Goal: Task Accomplishment & Management: Complete application form

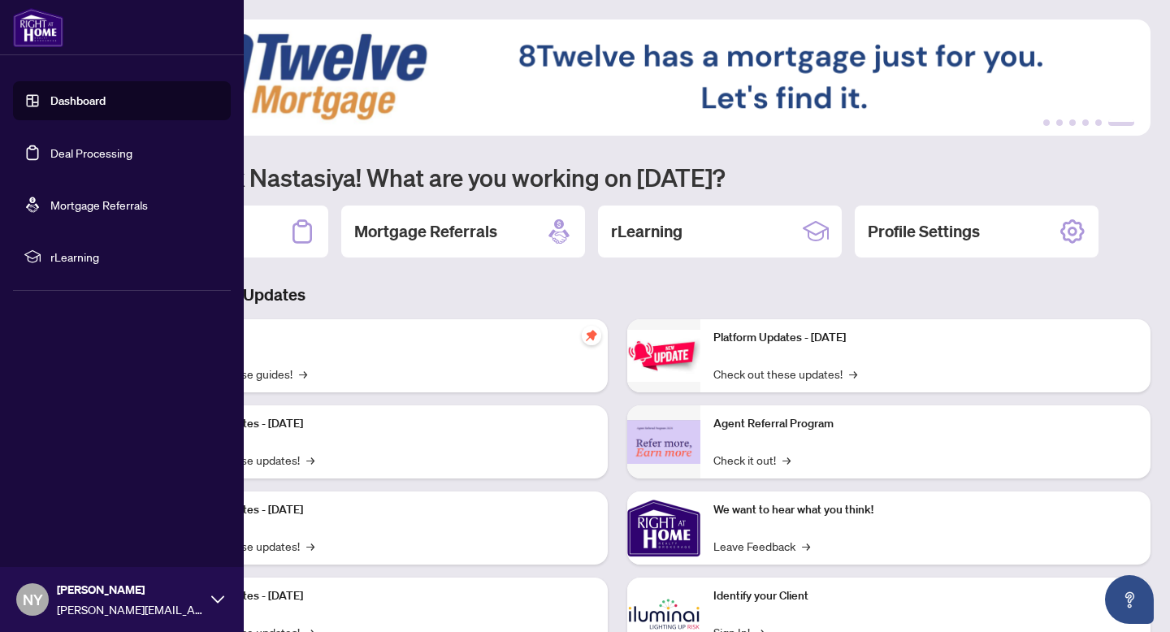
click at [43, 30] on img at bounding box center [38, 27] width 50 height 39
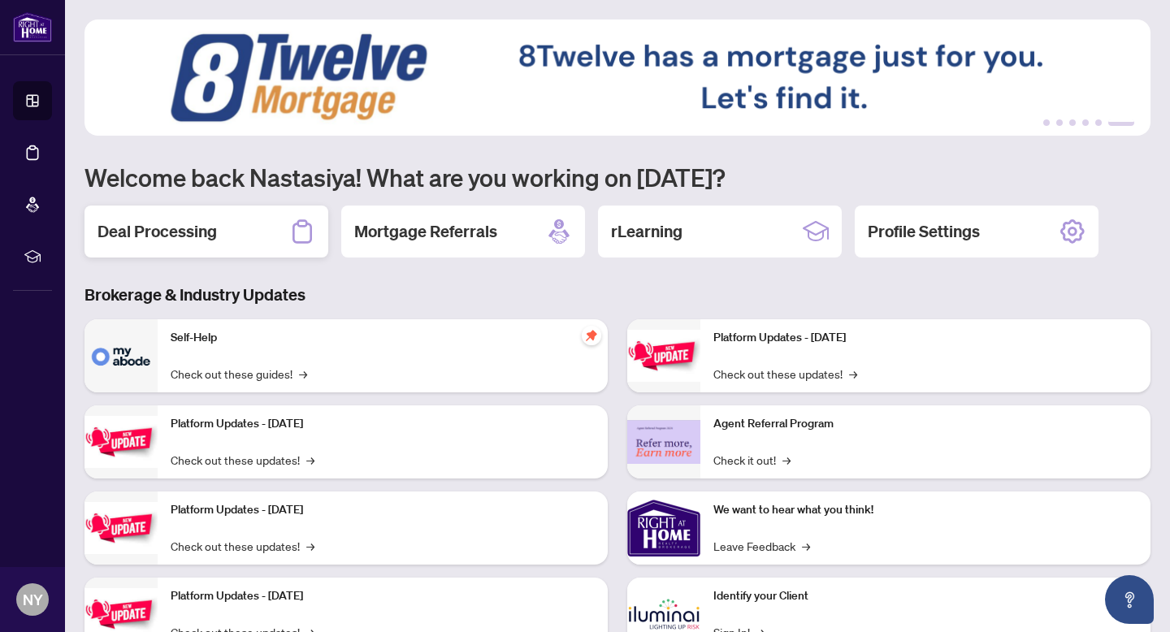
click at [264, 242] on div "Deal Processing" at bounding box center [206, 232] width 244 height 52
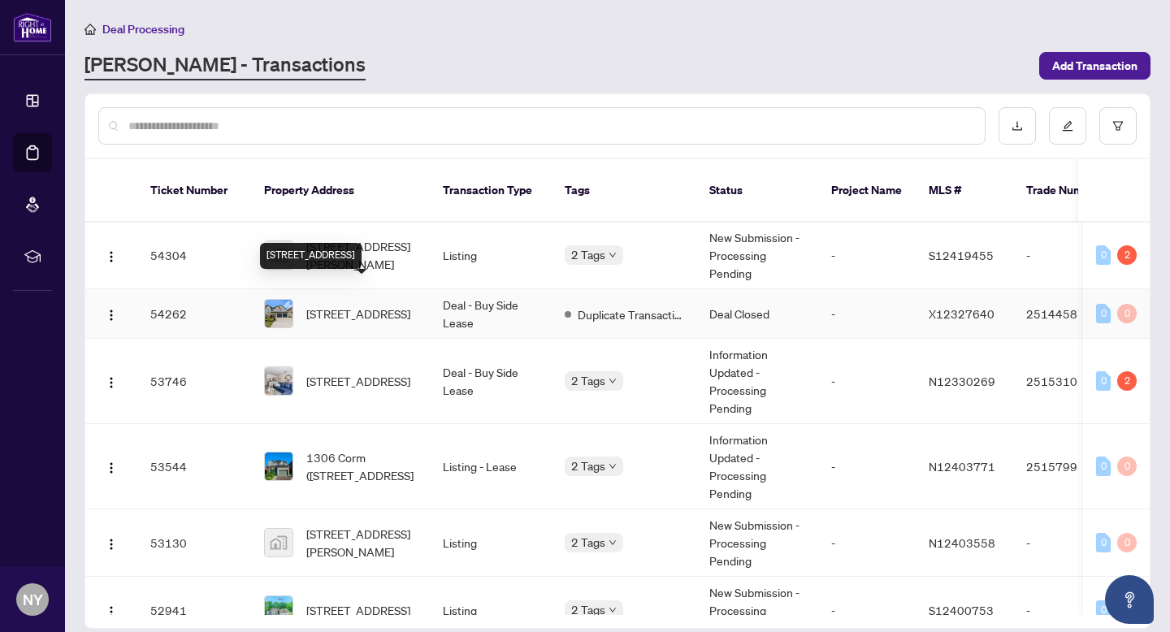
scroll to position [240, 0]
click at [367, 303] on span "[STREET_ADDRESS]" at bounding box center [358, 312] width 104 height 18
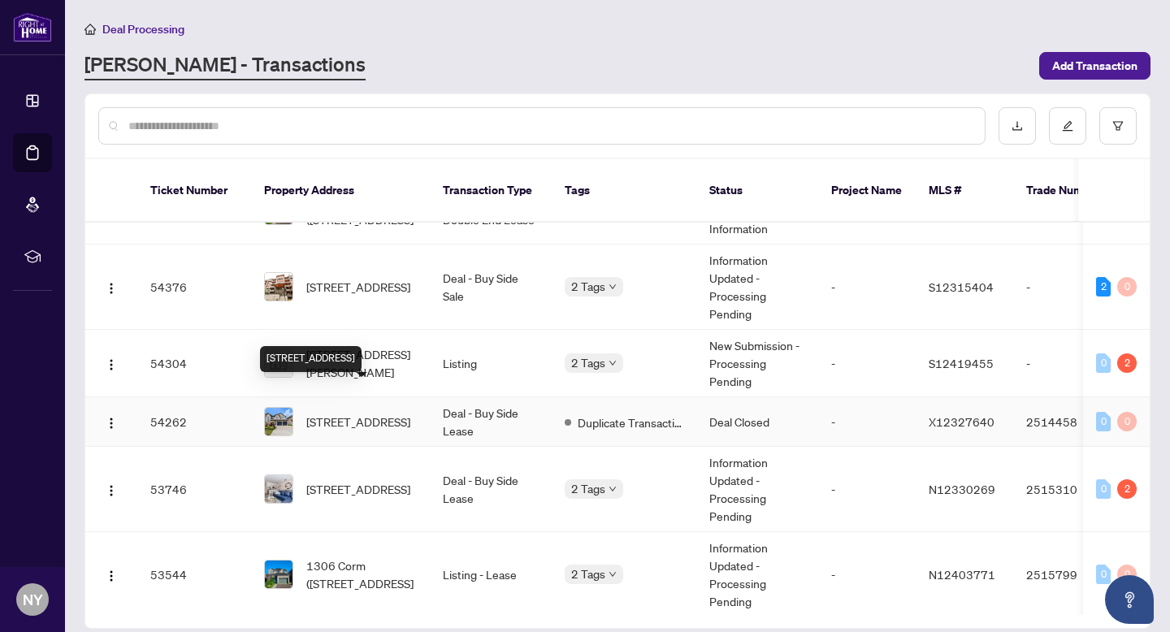
scroll to position [161, 0]
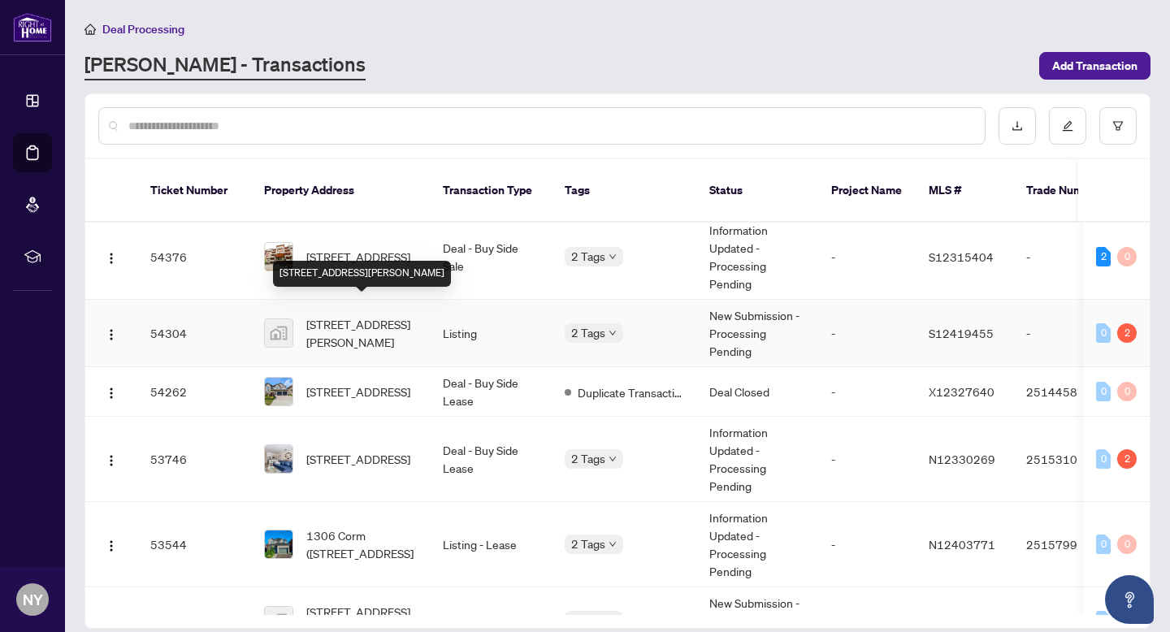
click at [361, 315] on span "[STREET_ADDRESS][PERSON_NAME]" at bounding box center [361, 333] width 110 height 36
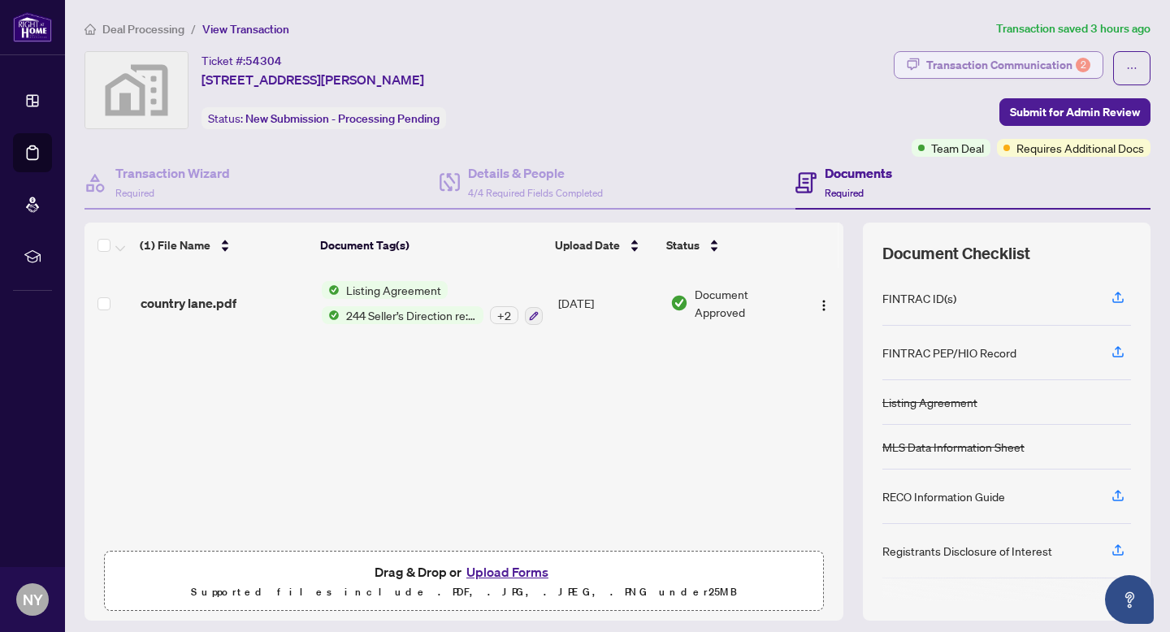
click at [1025, 56] on div "Transaction Communication 2" at bounding box center [1008, 65] width 164 height 26
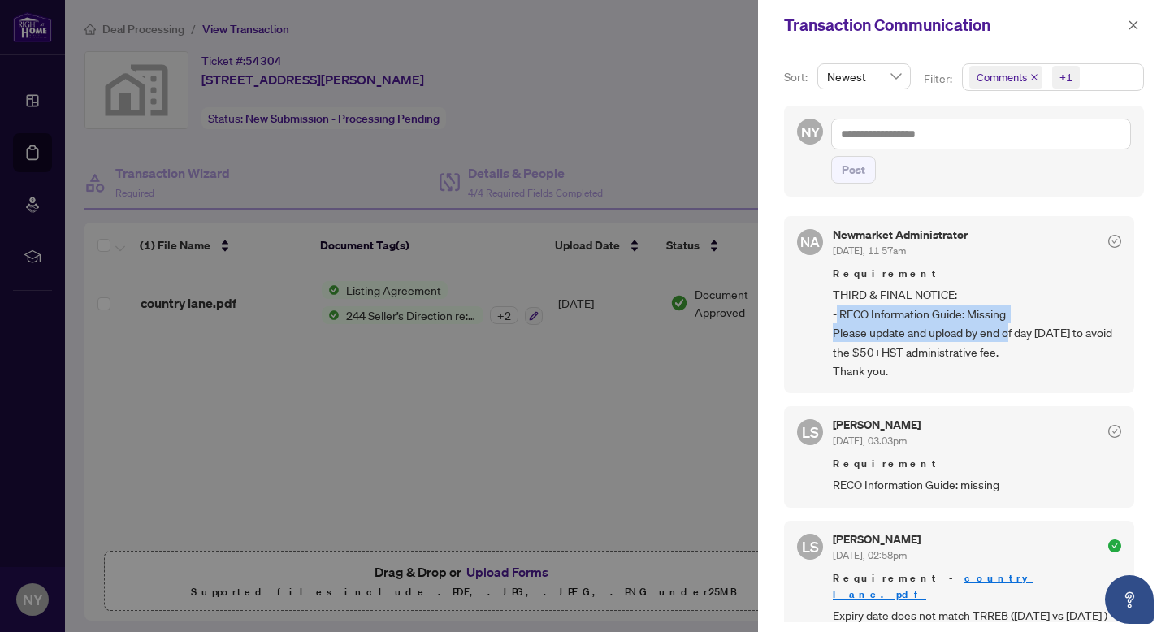
drag, startPoint x: 837, startPoint y: 311, endPoint x: 1006, endPoint y: 337, distance: 171.0
click at [1006, 337] on span "THIRD & FINAL NOTICE: - RECO Information Guide: Missing Please update and uploa…" at bounding box center [977, 332] width 288 height 95
click at [507, 363] on div at bounding box center [585, 316] width 1170 height 632
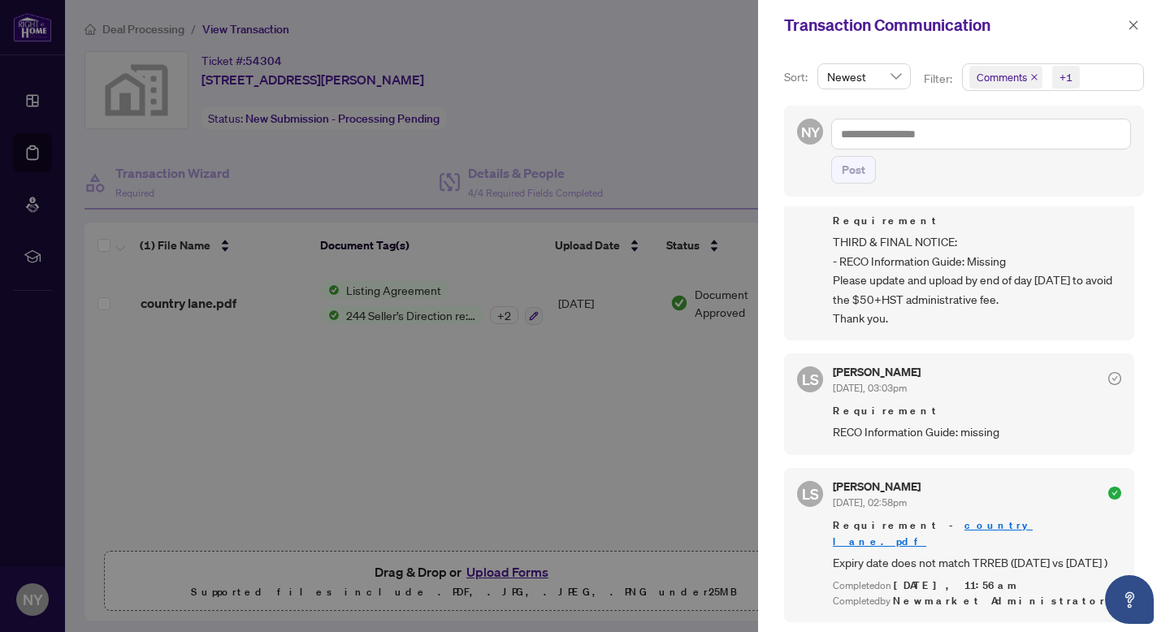
scroll to position [3, 0]
click at [620, 452] on div at bounding box center [585, 316] width 1170 height 632
click at [407, 424] on div at bounding box center [585, 316] width 1170 height 632
click at [485, 574] on div at bounding box center [585, 316] width 1170 height 632
click at [1135, 23] on icon "close" at bounding box center [1133, 24] width 9 height 9
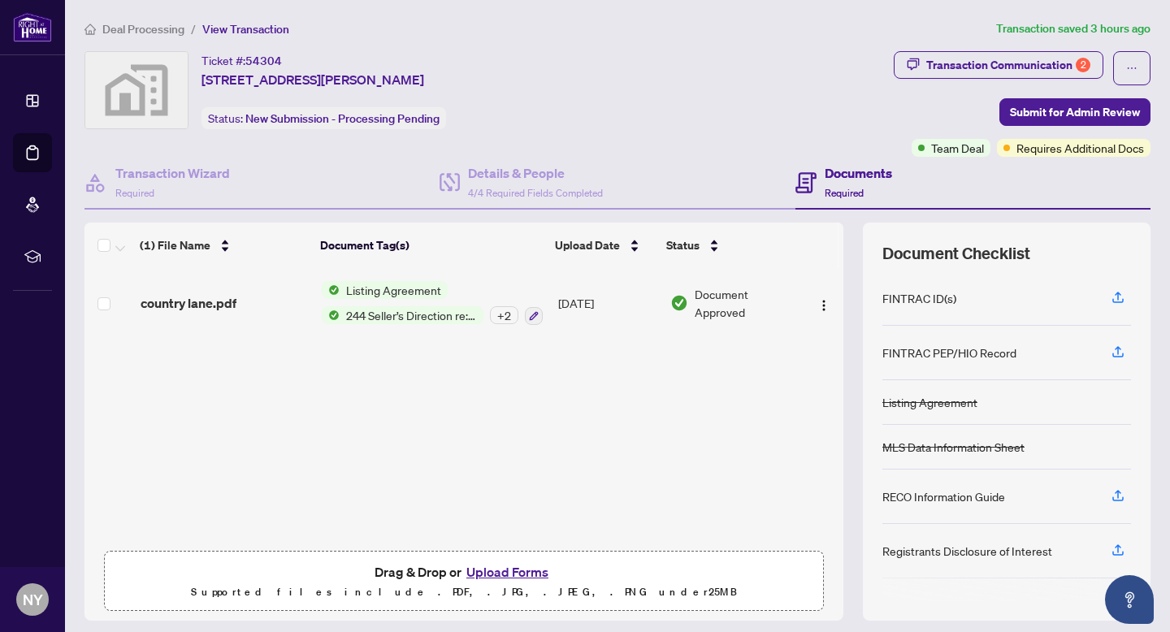
click at [479, 570] on button "Upload Forms" at bounding box center [507, 571] width 92 height 21
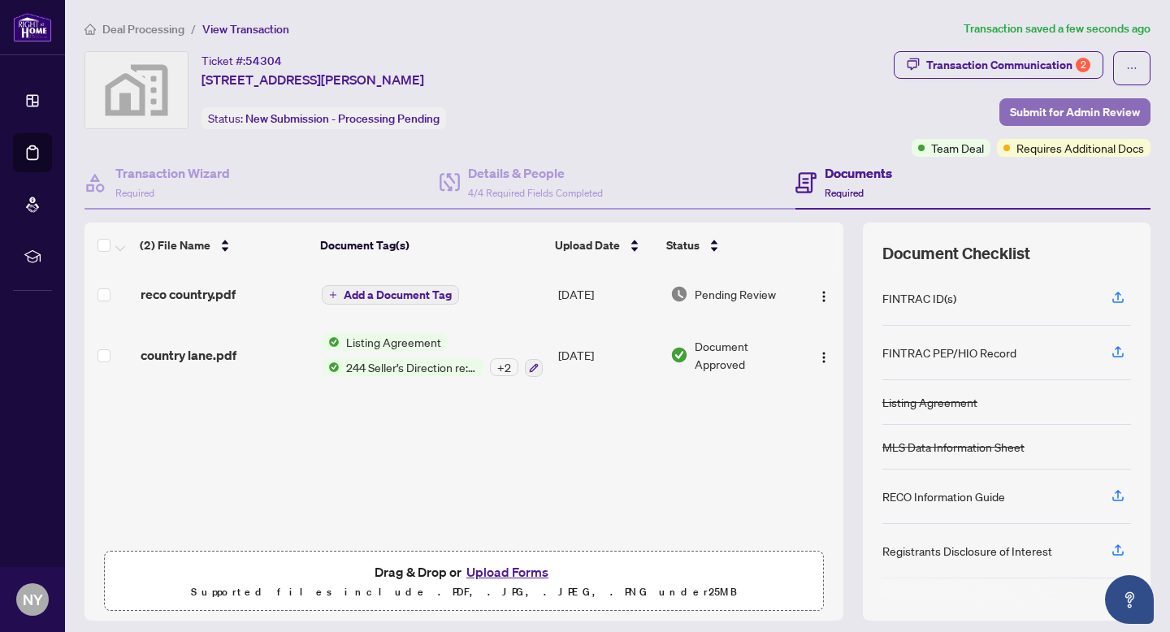
click at [1024, 121] on span "Submit for Admin Review" at bounding box center [1075, 112] width 130 height 26
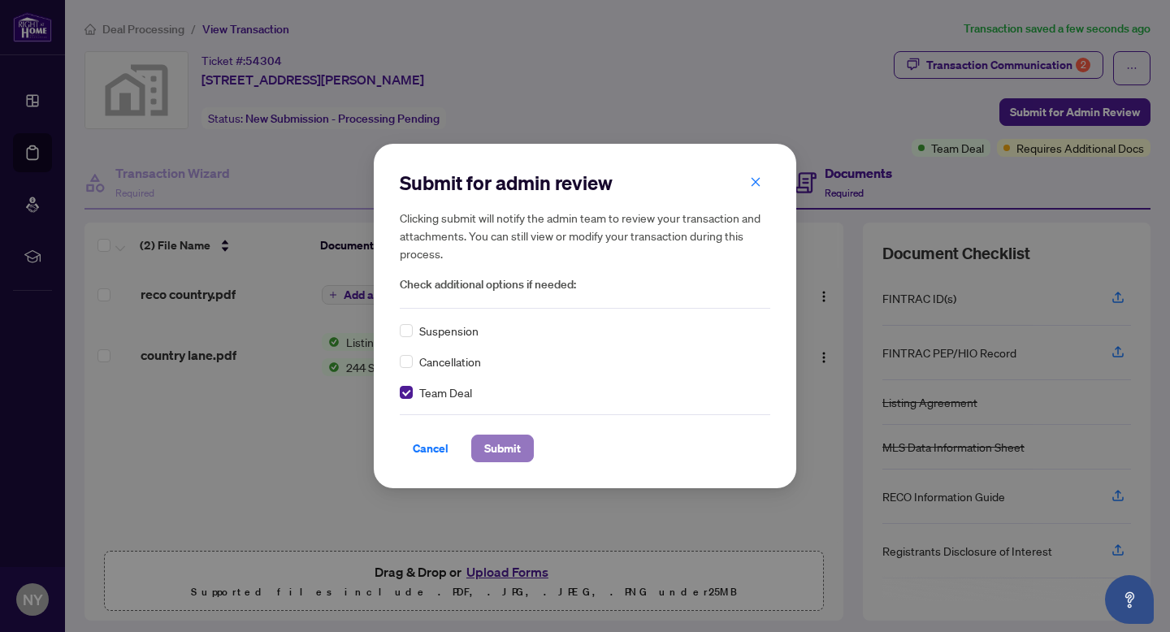
click at [488, 453] on span "Submit" at bounding box center [502, 448] width 37 height 26
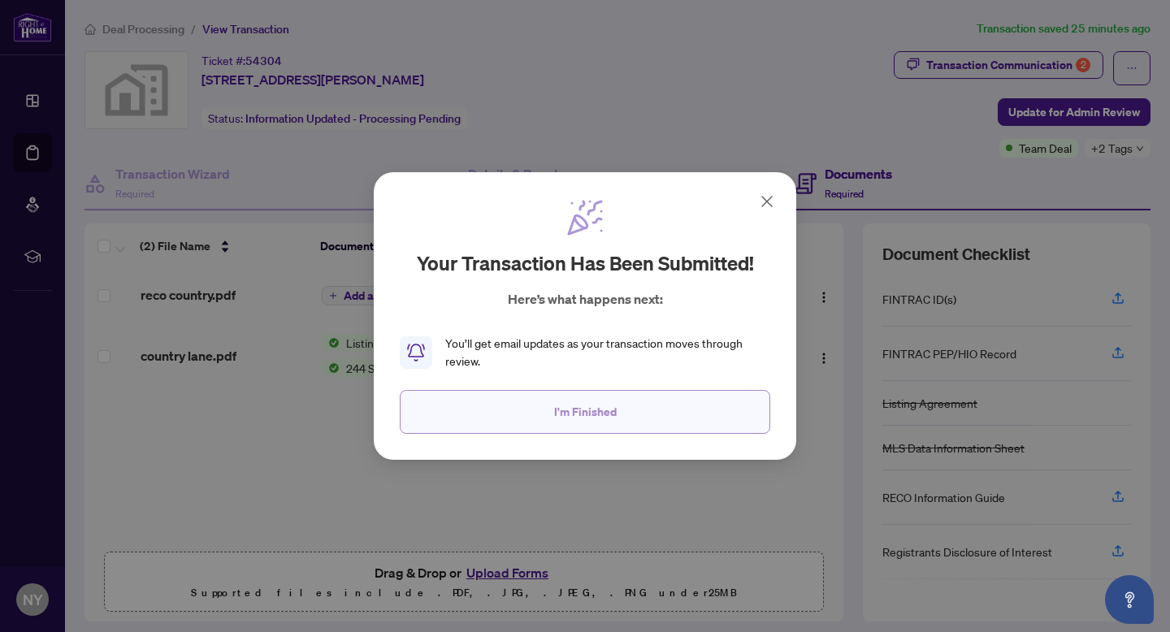
click at [584, 421] on span "I'm Finished" at bounding box center [585, 412] width 63 height 26
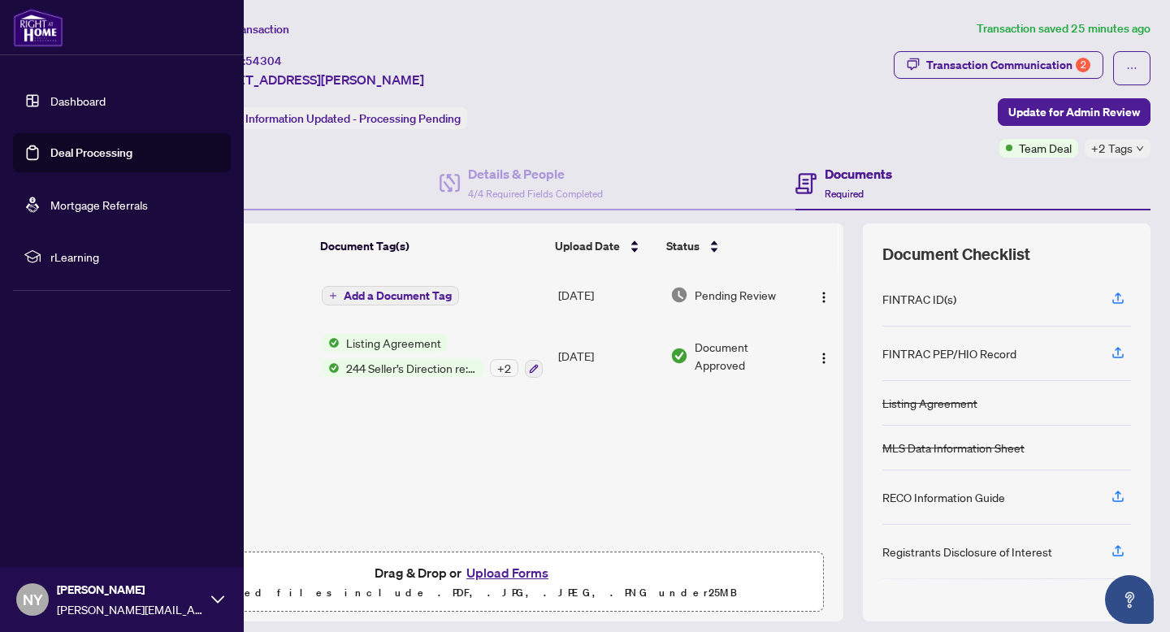
click at [55, 36] on img at bounding box center [38, 27] width 50 height 39
